Goal: Task Accomplishment & Management: Use online tool/utility

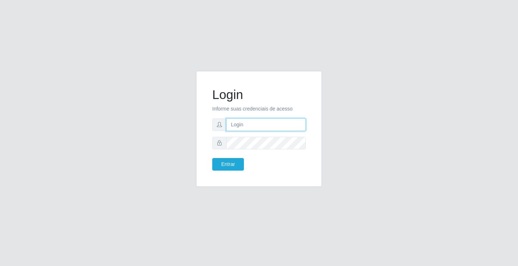
click at [299, 123] on input "text" at bounding box center [265, 124] width 79 height 13
type input "william@ideal"
click at [212, 158] on button "Entrar" at bounding box center [228, 164] width 32 height 13
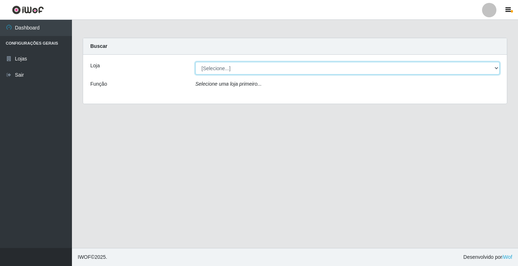
click at [297, 72] on select "[Selecione...] Ideal - Conceição" at bounding box center [347, 68] width 304 height 13
select select "231"
click at [195, 62] on select "[Selecione...] Ideal - Conceição" at bounding box center [347, 68] width 304 height 13
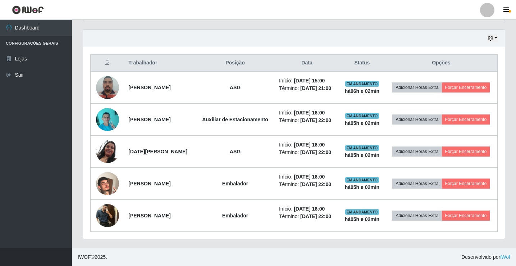
scroll to position [271, 0]
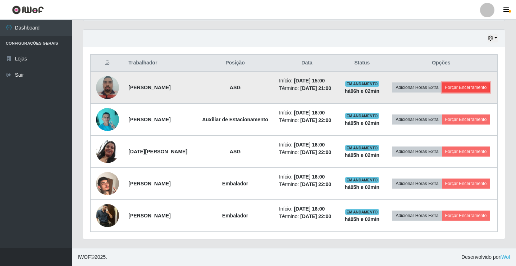
click at [442, 82] on button "Forçar Encerramento" at bounding box center [466, 87] width 48 height 10
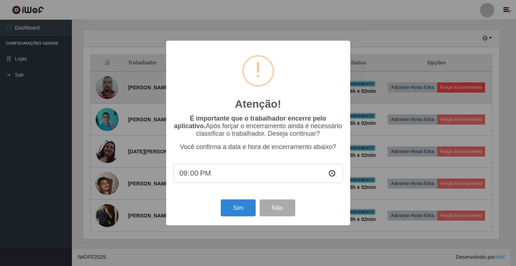
scroll to position [149, 418]
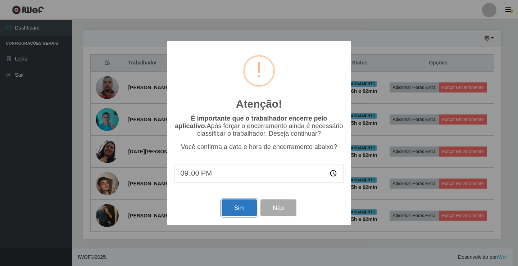
click at [250, 210] on button "Sim" at bounding box center [238, 207] width 35 height 17
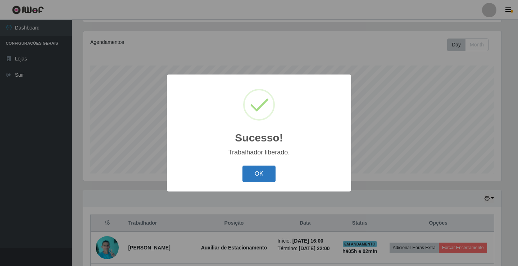
click at [268, 175] on button "OK" at bounding box center [258, 173] width 33 height 17
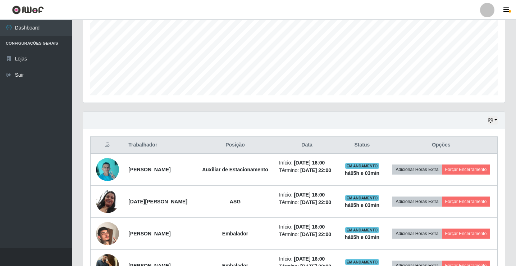
scroll to position [161, 0]
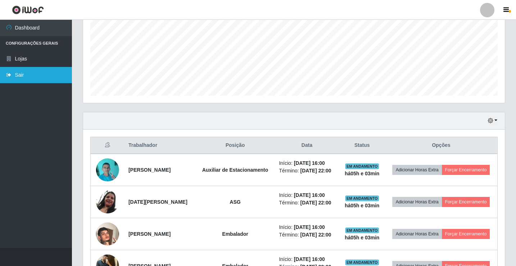
click at [24, 78] on link "Sair" at bounding box center [36, 75] width 72 height 16
